Goal: Navigation & Orientation: Find specific page/section

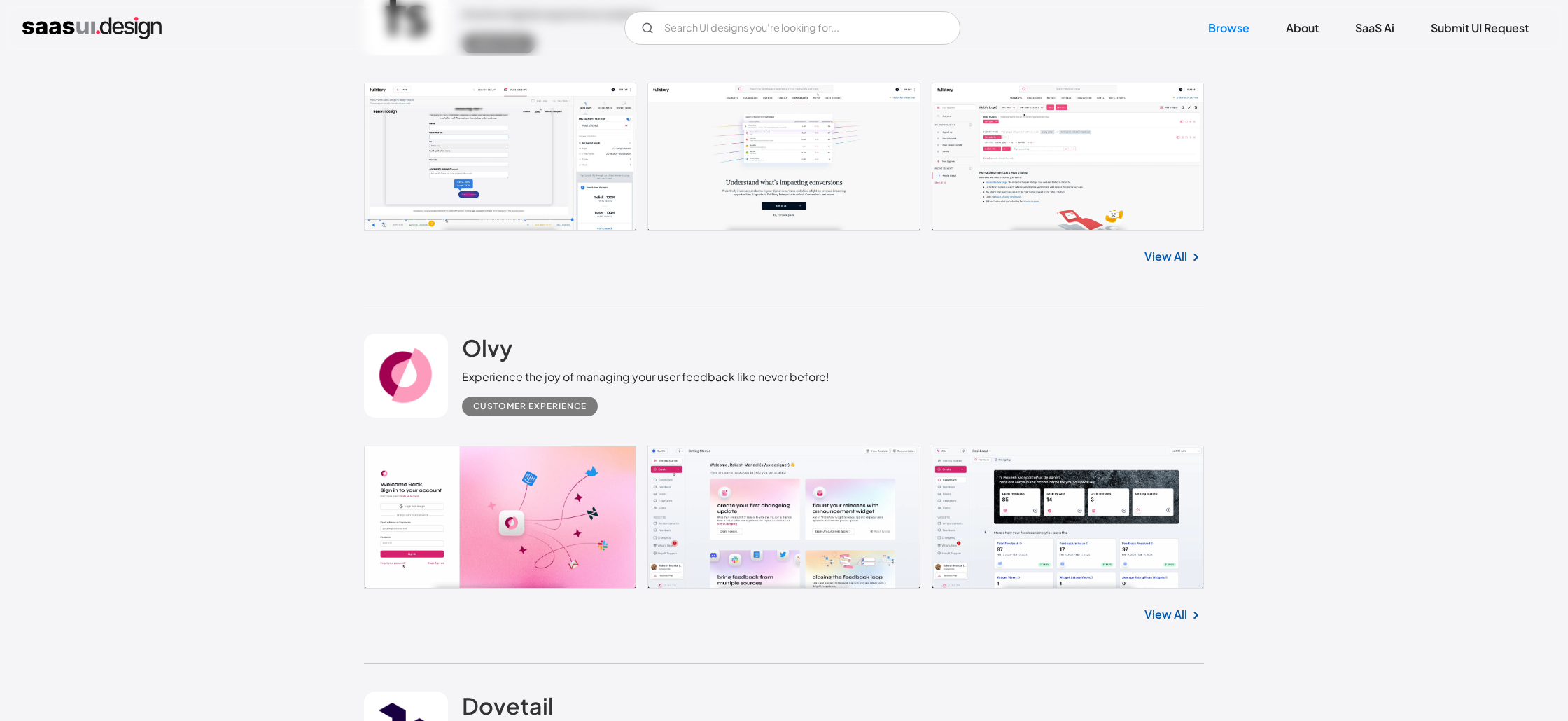
scroll to position [9772, 0]
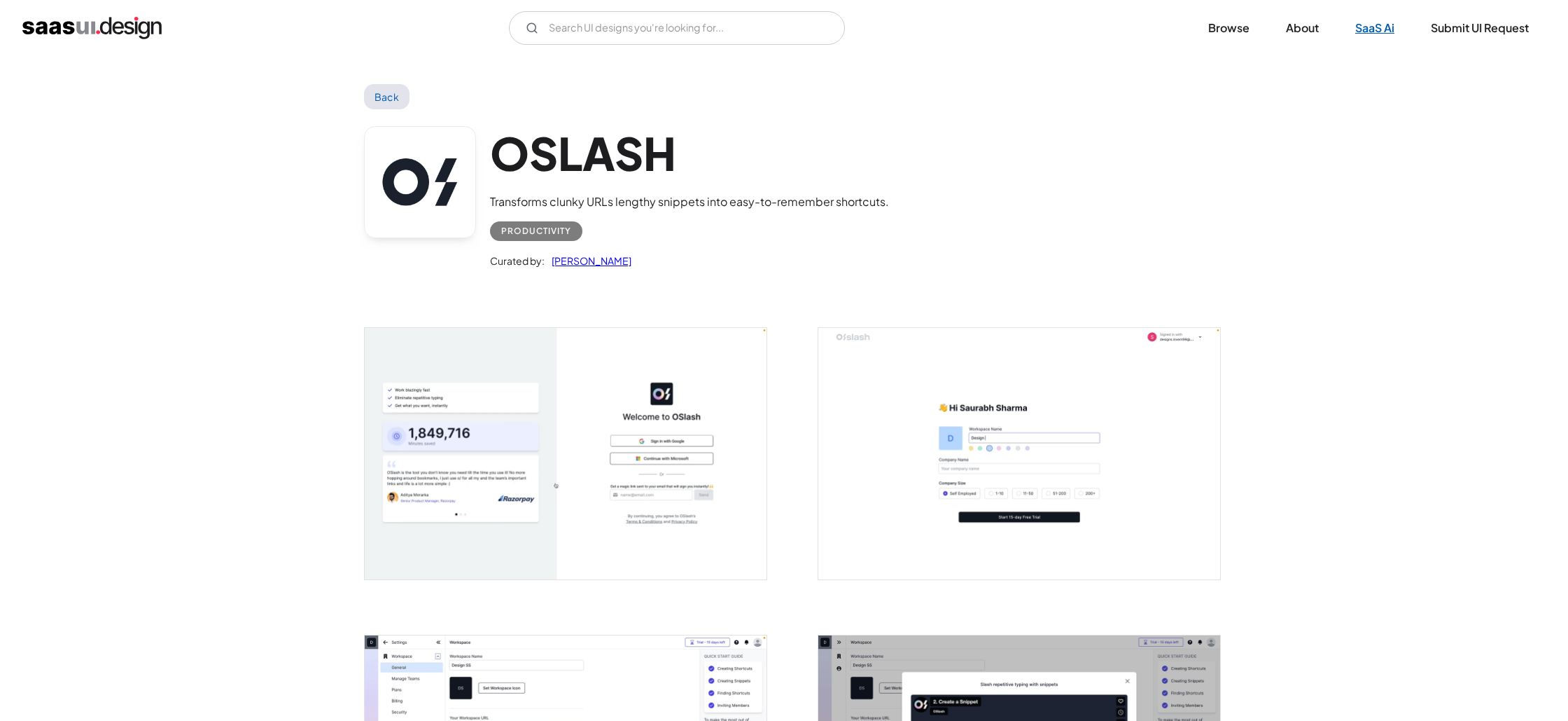
click at [1374, 28] on link "SaaS Ai" at bounding box center [1375, 28] width 73 height 31
click at [155, 28] on img "home" at bounding box center [92, 27] width 140 height 22
